Goal: Task Accomplishment & Management: Complete application form

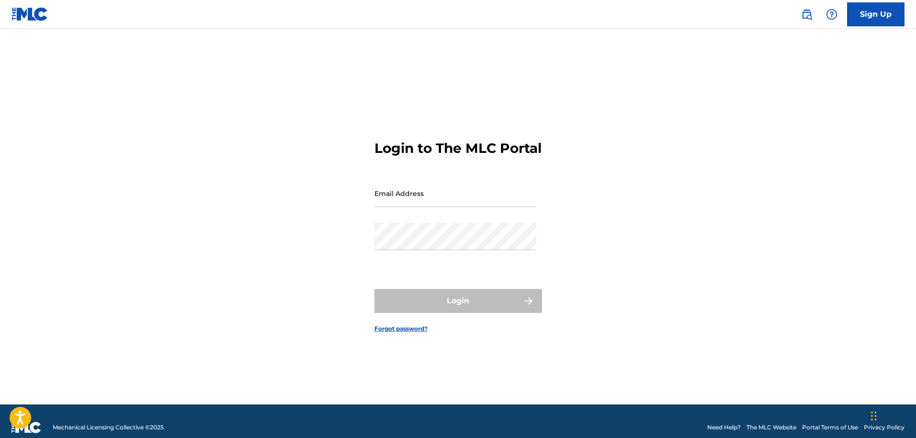
click at [461, 203] on input "Email Address" at bounding box center [456, 193] width 162 height 27
type input "[EMAIL_ADDRESS][DOMAIN_NAME]"
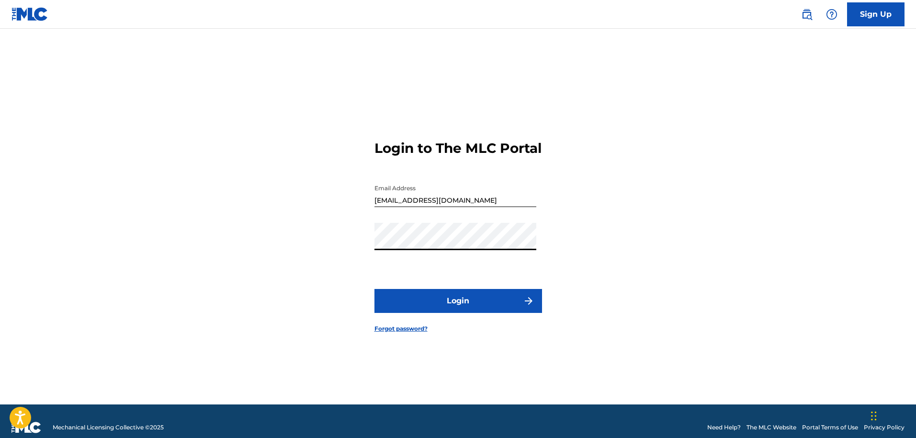
click at [446, 300] on button "Login" at bounding box center [459, 301] width 168 height 24
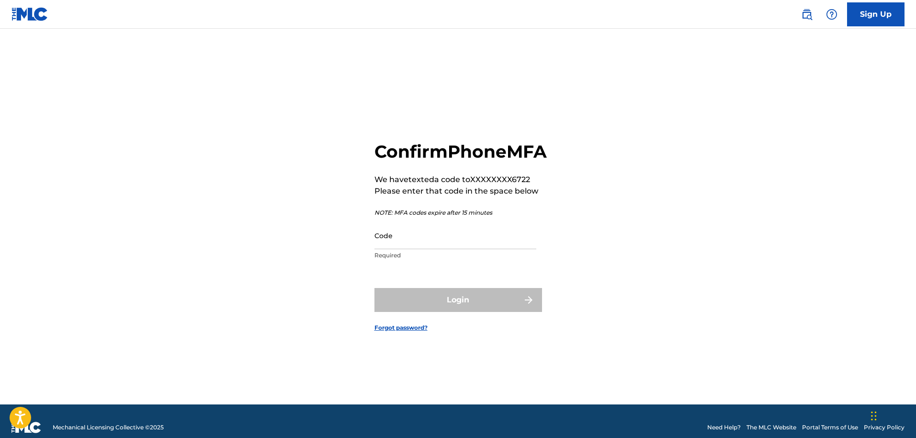
click at [458, 245] on input "Code" at bounding box center [456, 235] width 162 height 27
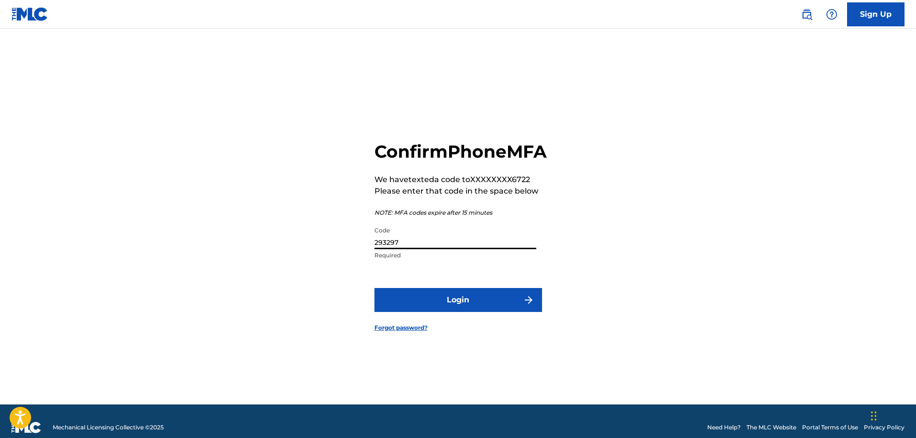
type input "293297"
click at [375, 288] on button "Login" at bounding box center [459, 300] width 168 height 24
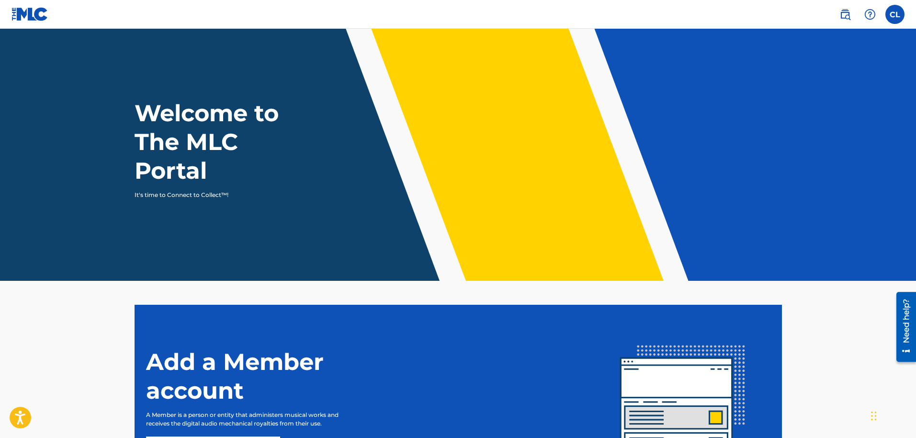
click at [893, 12] on label at bounding box center [895, 14] width 19 height 19
click at [895, 14] on input "CL [PERSON_NAME] [EMAIL_ADDRESS][DOMAIN_NAME] Notification Preferences Profile …" at bounding box center [895, 14] width 0 height 0
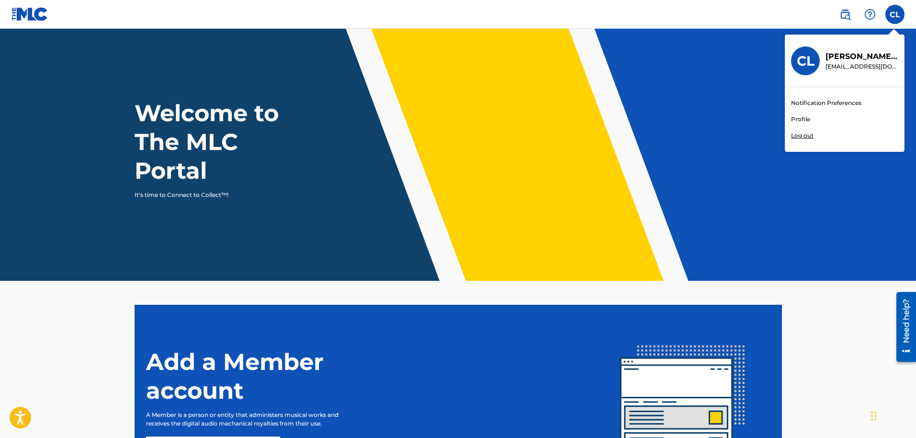
click at [893, 12] on div "CL CL [PERSON_NAME] [EMAIL_ADDRESS][DOMAIN_NAME] Notification Preferences Profi…" at bounding box center [895, 14] width 19 height 19
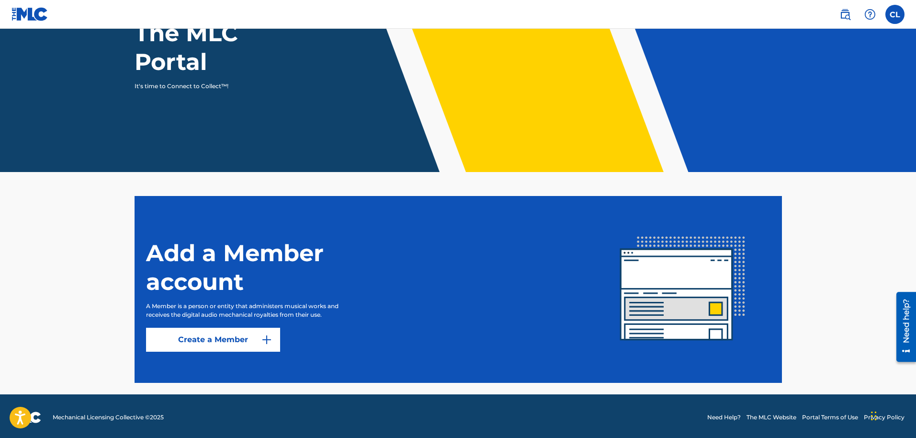
scroll to position [111, 0]
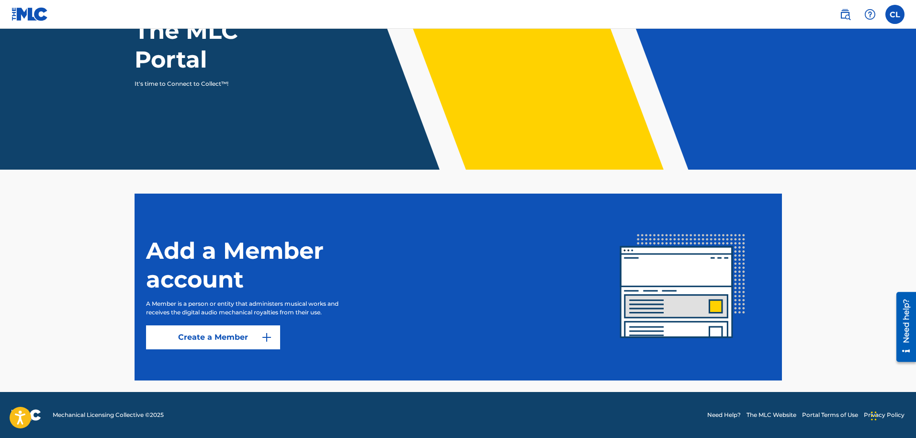
click at [246, 344] on link "Create a Member" at bounding box center [213, 337] width 134 height 24
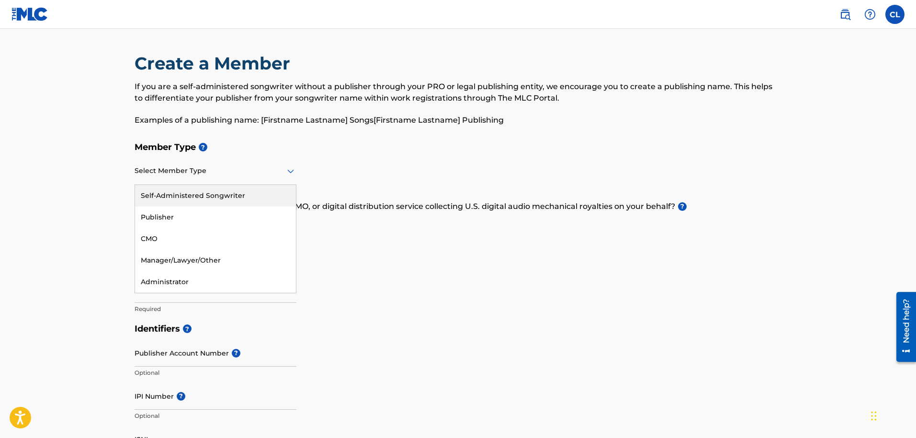
click at [219, 172] on div at bounding box center [216, 171] width 162 height 12
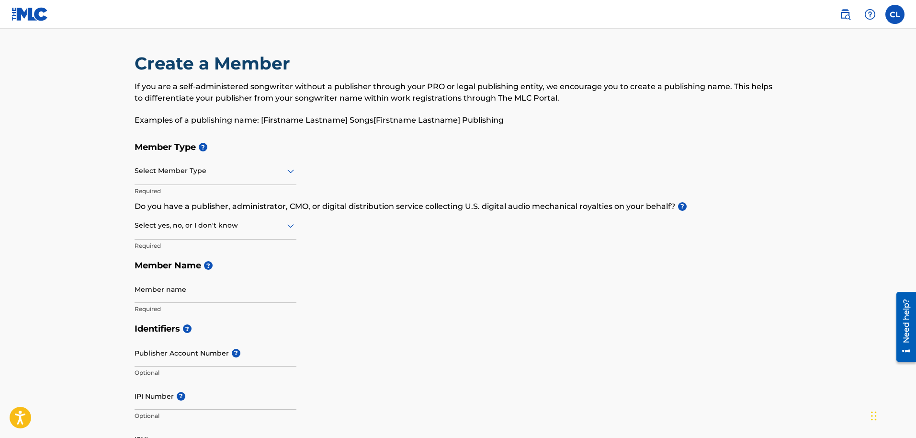
click at [508, 208] on p "Do you have a publisher, administrator, CMO, or digital distribution service co…" at bounding box center [459, 206] width 648 height 11
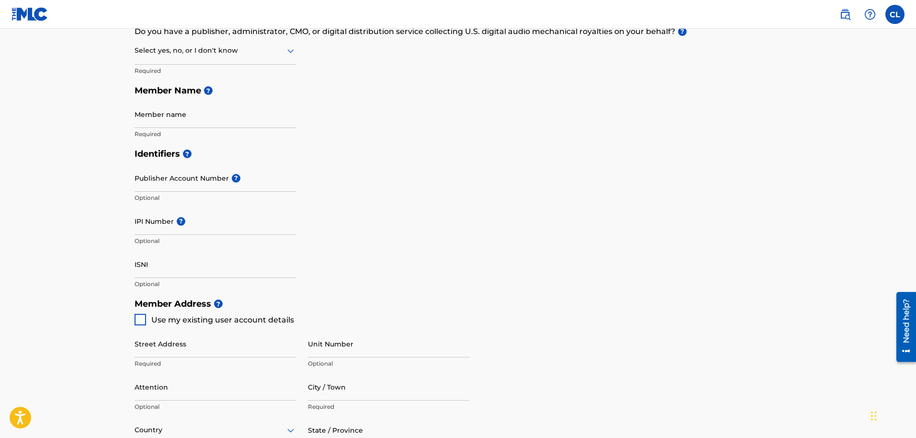
scroll to position [186, 0]
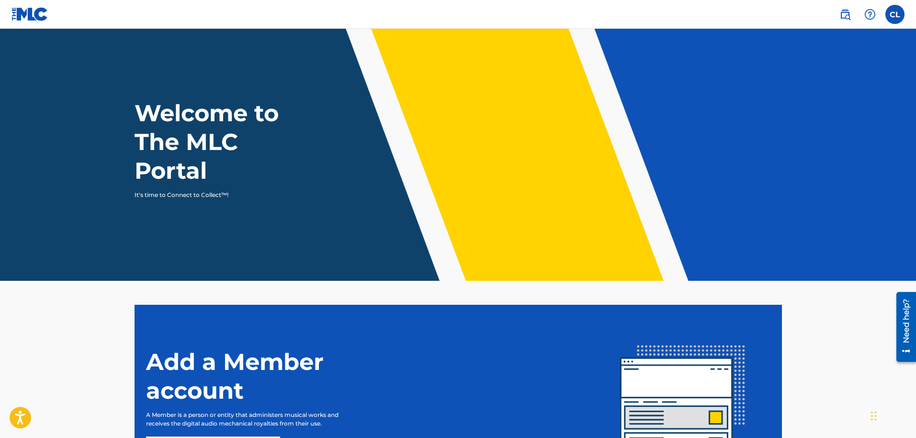
click at [900, 5] on div "CL CL [PERSON_NAME] [EMAIL_ADDRESS][DOMAIN_NAME] Notification Preferences Profi…" at bounding box center [867, 14] width 75 height 19
click at [858, 17] on span at bounding box center [858, 14] width 44 height 19
click at [886, 16] on label at bounding box center [895, 14] width 19 height 19
click at [895, 14] on input "CL [PERSON_NAME] [EMAIL_ADDRESS][DOMAIN_NAME] Notification Preferences Profile …" at bounding box center [895, 14] width 0 height 0
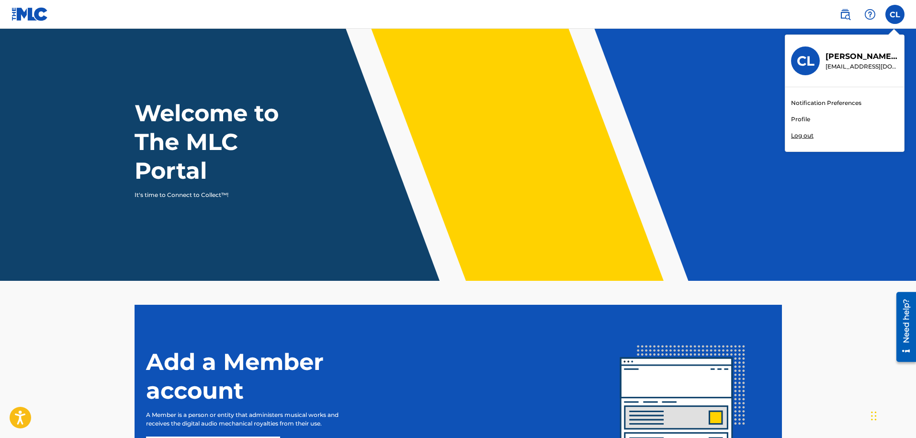
click at [801, 118] on link "Profile" at bounding box center [800, 119] width 19 height 9
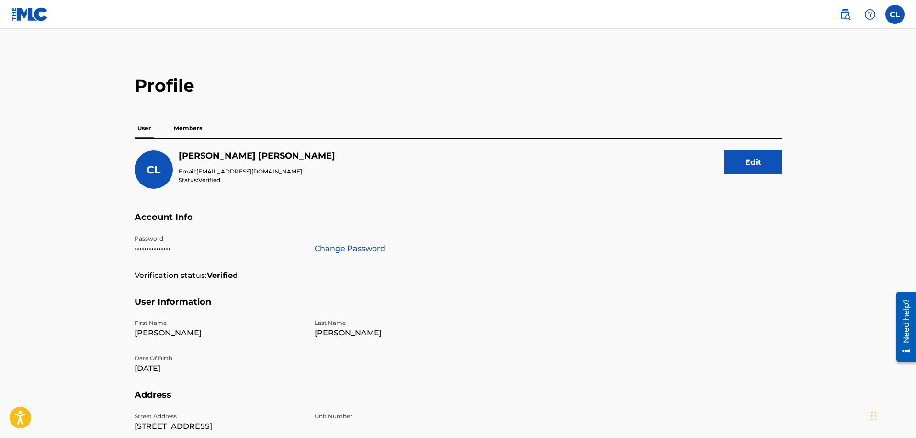
click at [189, 131] on p "Members" at bounding box center [188, 128] width 34 height 20
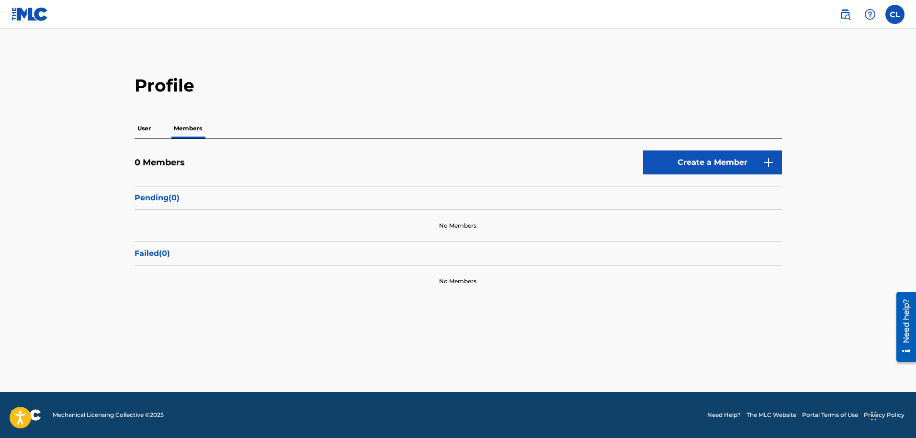
click at [710, 173] on link "Create a Member" at bounding box center [712, 162] width 139 height 24
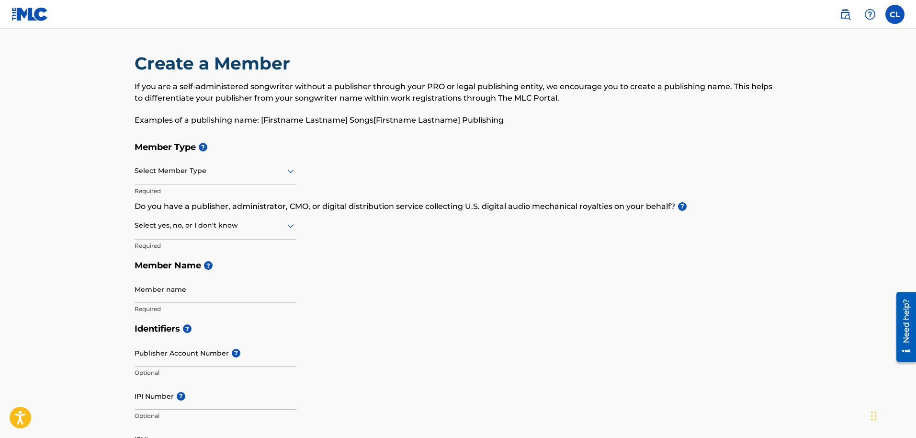
click at [178, 163] on div "Select Member Type" at bounding box center [216, 171] width 162 height 27
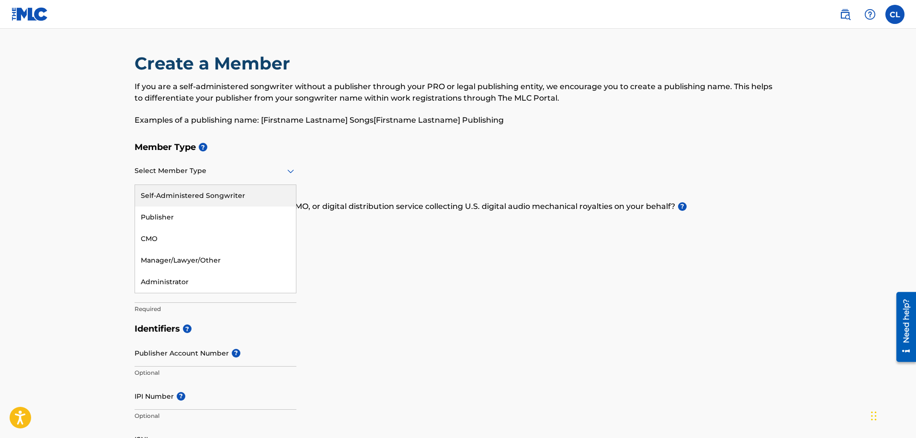
click at [142, 194] on div "Self-Administered Songwriter" at bounding box center [215, 196] width 161 height 22
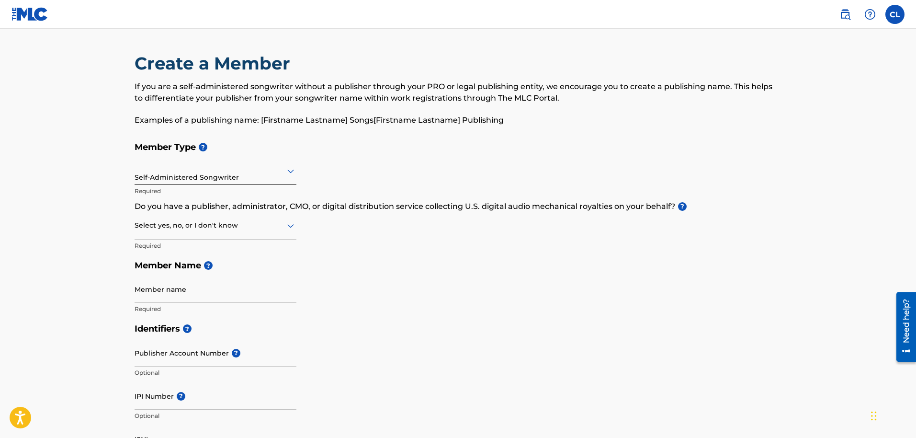
click at [184, 167] on div at bounding box center [216, 171] width 162 height 12
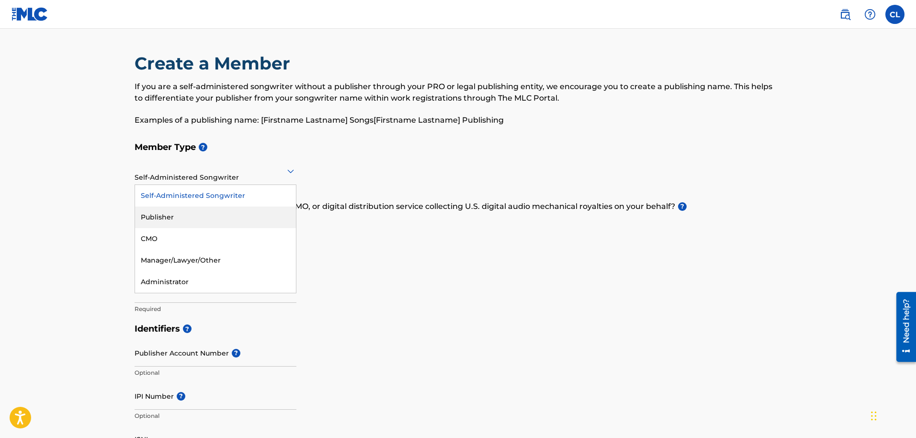
click at [186, 217] on div "Publisher" at bounding box center [215, 217] width 161 height 22
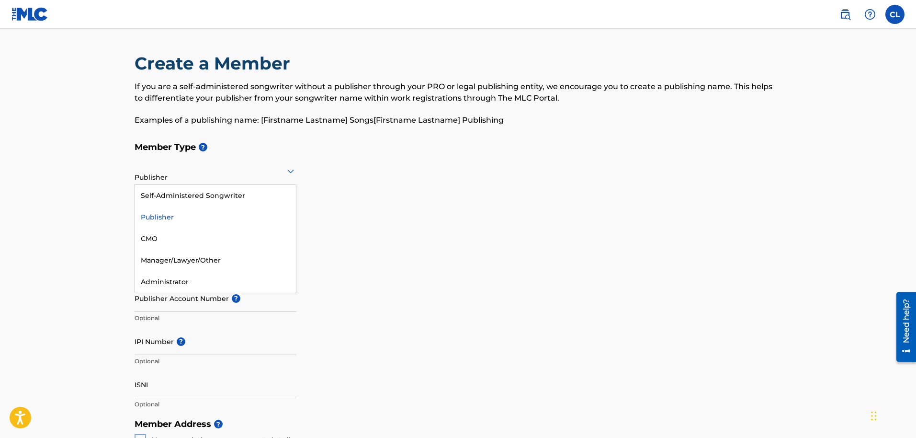
click at [177, 183] on div "Publisher" at bounding box center [216, 171] width 162 height 27
click at [178, 204] on div "Self-Administered Songwriter" at bounding box center [215, 196] width 161 height 22
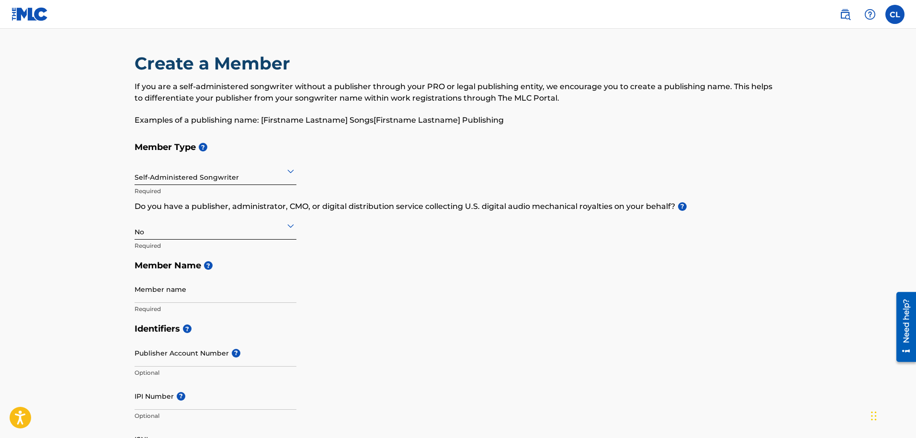
click at [183, 231] on div at bounding box center [216, 225] width 162 height 12
click at [183, 256] on div "Yes" at bounding box center [215, 250] width 161 height 22
